Goal: Task Accomplishment & Management: Use online tool/utility

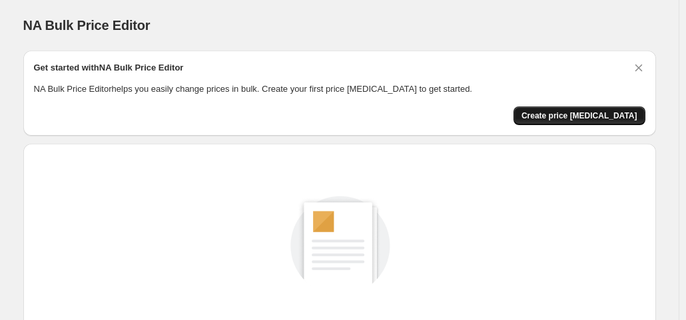
click at [588, 117] on span "Create price change job" at bounding box center [580, 116] width 116 height 11
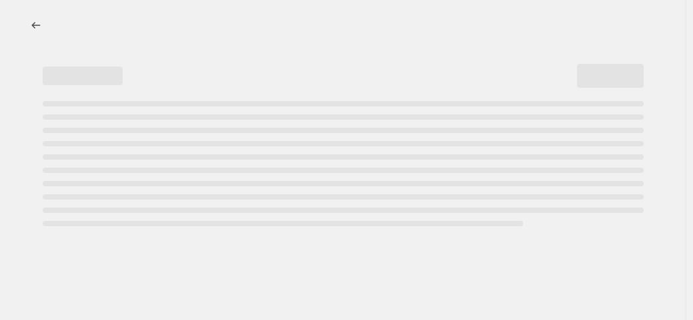
select select "percentage"
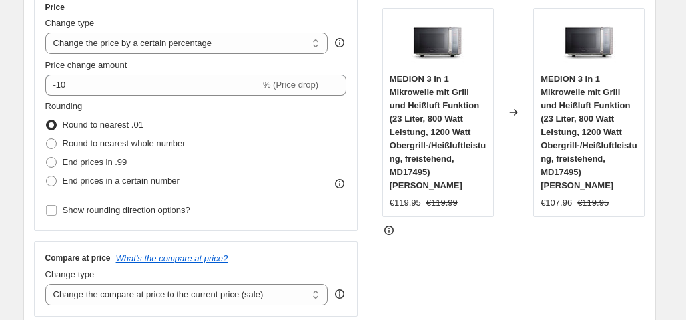
scroll to position [165, 0]
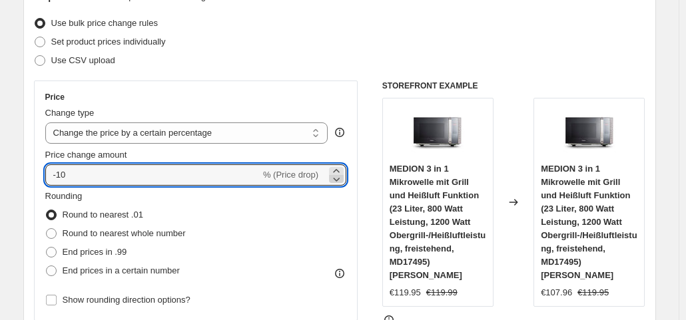
click at [338, 177] on icon at bounding box center [336, 179] width 13 height 13
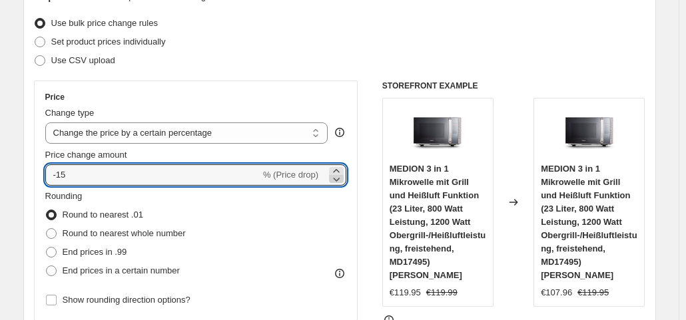
click at [338, 177] on icon at bounding box center [336, 179] width 13 height 13
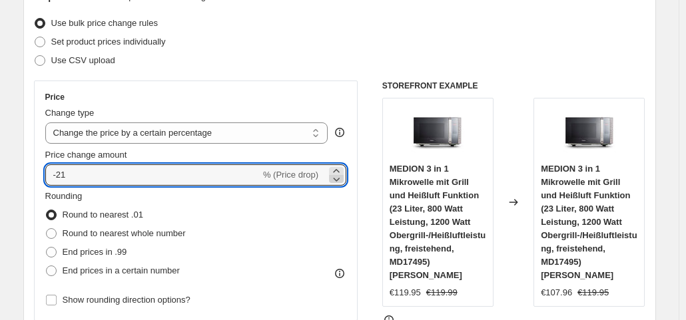
click at [338, 177] on icon at bounding box center [336, 179] width 13 height 13
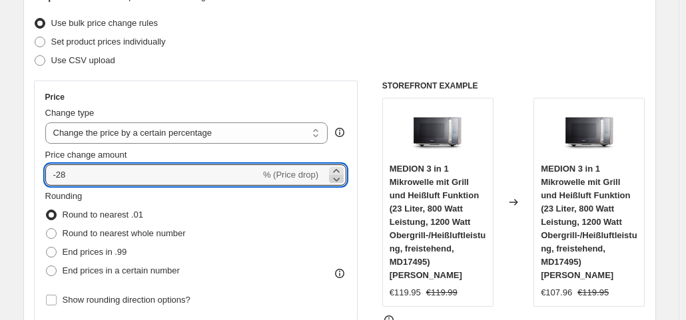
click at [338, 177] on icon at bounding box center [336, 179] width 13 height 13
type input "-28"
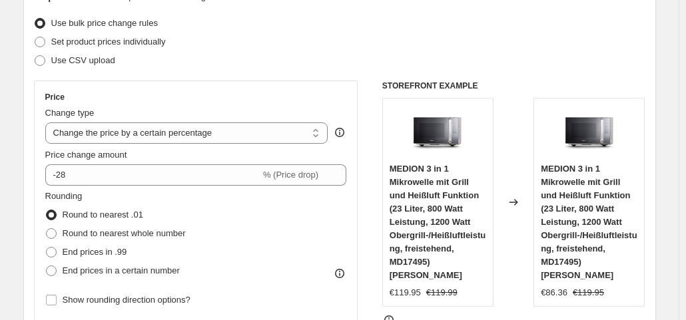
click at [368, 212] on div "Price Change type Change the price to a certain amount Change the price by a ce…" at bounding box center [340, 244] width 612 height 326
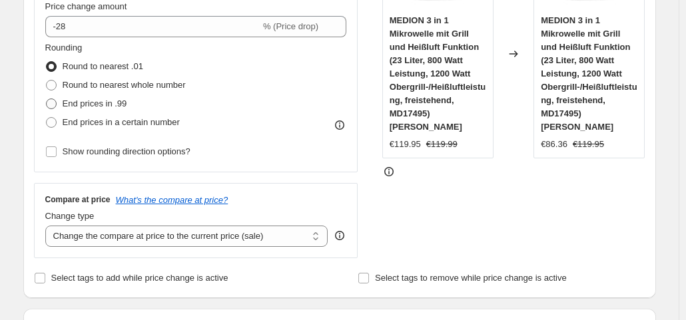
scroll to position [344, 0]
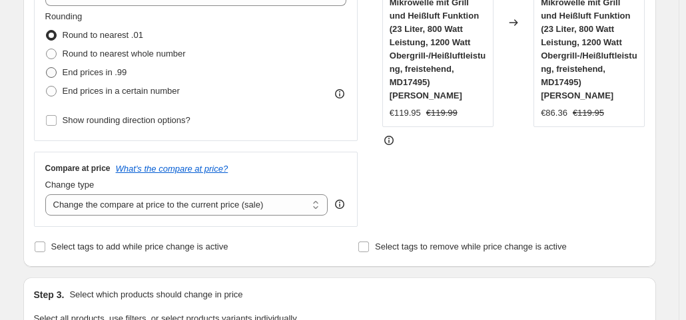
click at [80, 73] on span "End prices in .99" at bounding box center [95, 72] width 65 height 10
click at [47, 68] on input "End prices in .99" at bounding box center [46, 67] width 1 height 1
radio input "true"
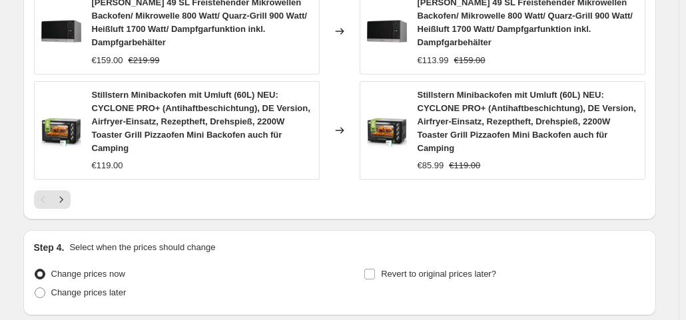
scroll to position [1122, 0]
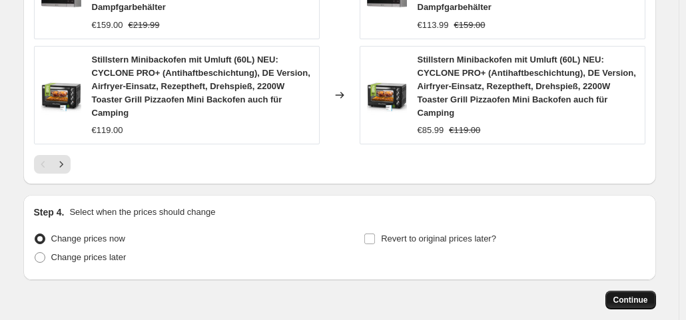
click at [634, 295] on span "Continue" at bounding box center [631, 300] width 35 height 11
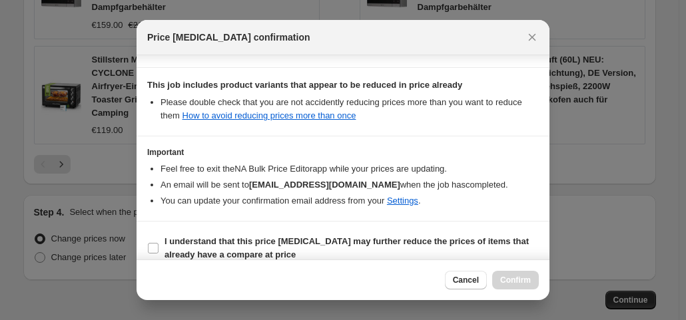
scroll to position [238, 0]
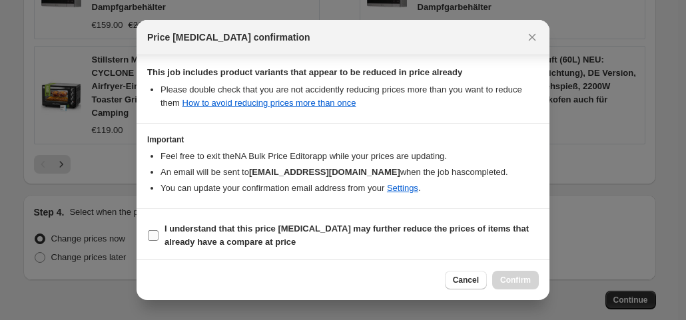
click at [201, 234] on b "I understand that this price change job may further reduce the prices of items …" at bounding box center [347, 235] width 364 height 23
click at [159, 234] on input "I understand that this price change job may further reduce the prices of items …" at bounding box center [153, 235] width 11 height 11
checkbox input "true"
click at [526, 278] on span "Confirm" at bounding box center [515, 280] width 31 height 11
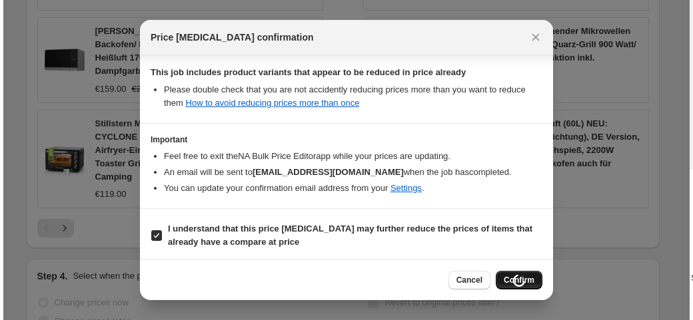
scroll to position [1167, 0]
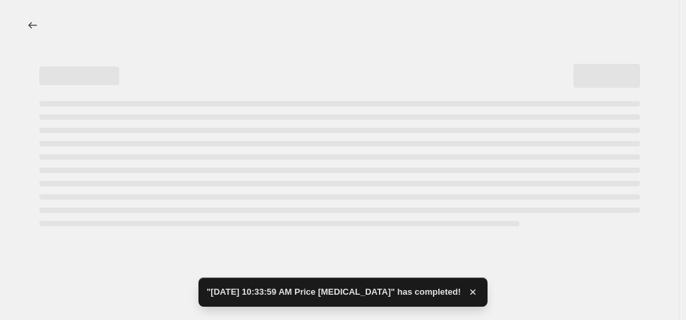
select select "percentage"
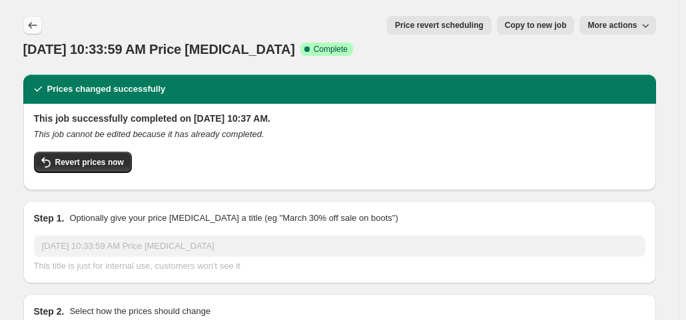
click at [39, 25] on icon "Price change jobs" at bounding box center [32, 25] width 13 height 13
